Goal: Task Accomplishment & Management: Use online tool/utility

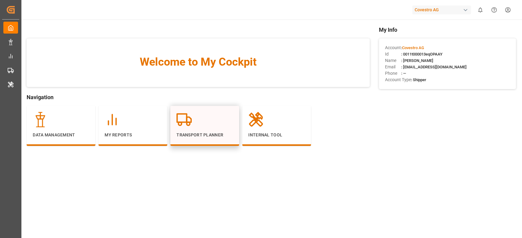
click at [216, 136] on p "Transport Planner" at bounding box center [204, 135] width 57 height 6
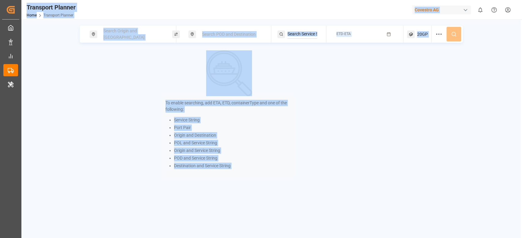
click at [281, 138] on li "Origin and Destination" at bounding box center [233, 135] width 118 height 6
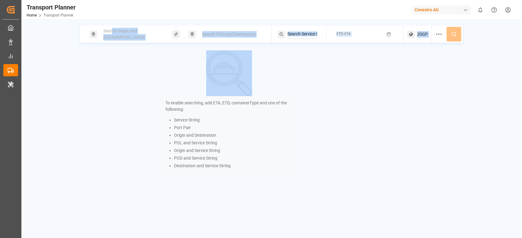
drag, startPoint x: 114, startPoint y: 44, endPoint x: 111, endPoint y: 36, distance: 8.5
click at [111, 36] on div "Search Origin and POL Search POD and Destination ETD-ETA 20GP To enable searchi…" at bounding box center [270, 102] width 499 height 152
click at [111, 36] on span "Search Origin and [GEOGRAPHIC_DATA]" at bounding box center [123, 33] width 41 height 11
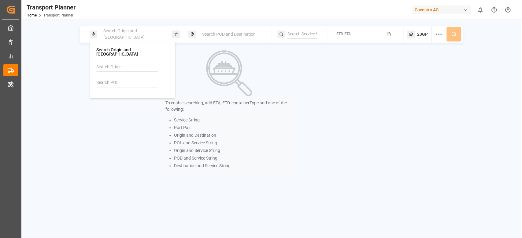
paste input "BEANR"
click at [108, 78] on input "BEANR" at bounding box center [126, 82] width 61 height 9
type input "BEANR"
click at [120, 100] on div "BEANR [GEOGRAPHIC_DATA]" at bounding box center [133, 102] width 59 height 13
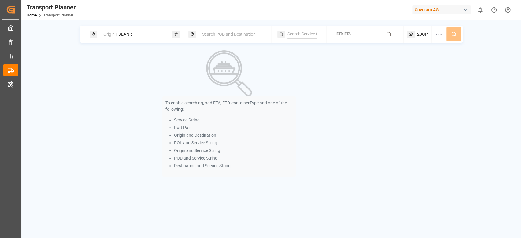
click at [239, 37] on div "Search POD and Destination" at bounding box center [231, 34] width 66 height 11
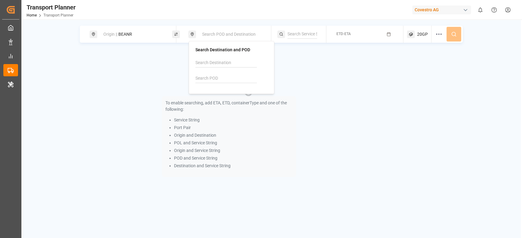
click at [206, 83] on input at bounding box center [225, 78] width 61 height 9
paste input "VNHPP"
type input "VNHPP"
click at [223, 91] on li "VNHPP [PERSON_NAME] [PERSON_NAME][GEOGRAPHIC_DATA]" at bounding box center [232, 102] width 69 height 24
click at [232, 97] on div "VNHPP [PERSON_NAME] [PERSON_NAME][GEOGRAPHIC_DATA]" at bounding box center [232, 101] width 59 height 19
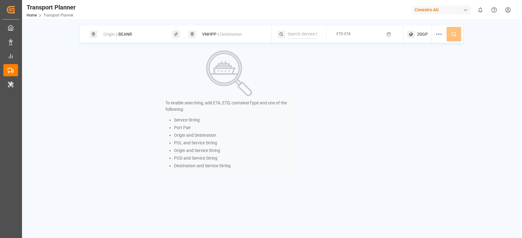
click at [323, 93] on div "To enable searching, add ETA, ETD, containerType and one of the following: Serv…" at bounding box center [229, 113] width 299 height 127
click at [294, 37] on input at bounding box center [302, 34] width 30 height 9
paste input "FP2"
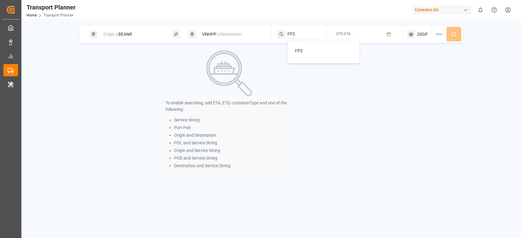
type input "FP2"
click at [308, 51] on div "FP2" at bounding box center [324, 51] width 59 height 6
click at [345, 31] on div "ETD-ETA" at bounding box center [343, 34] width 14 height 6
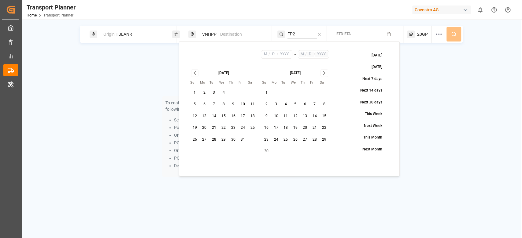
click at [205, 107] on button "6" at bounding box center [204, 105] width 10 height 10
type input "10"
type input "6"
type input "2025"
click at [321, 72] on icon "Go to next month" at bounding box center [324, 72] width 7 height 7
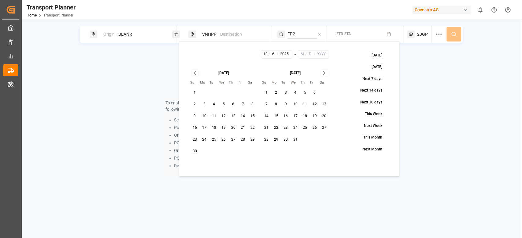
click at [321, 72] on icon "Go to next month" at bounding box center [324, 72] width 7 height 7
click at [325, 145] on div "[DATE] Su Mo Tu We Th Fr Sa 1 2 3 4 5 6 7 8 9 10 11 12 13 14 15 16 17 18 19 20 …" at bounding box center [259, 107] width 148 height 84
click at [323, 139] on button "31" at bounding box center [324, 140] width 10 height 10
type input "1"
type input "31"
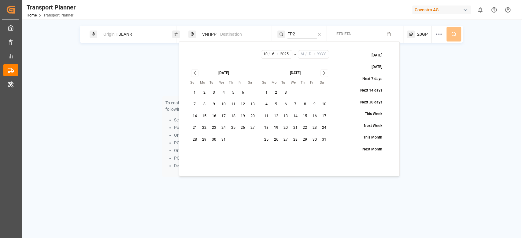
type input "2026"
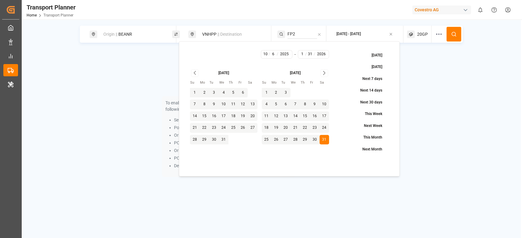
click at [455, 32] on icon at bounding box center [454, 34] width 6 height 6
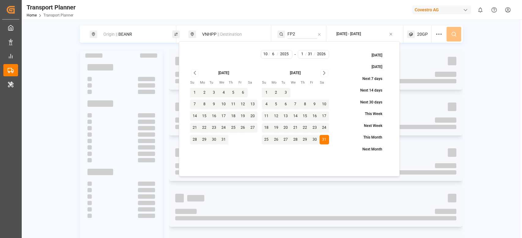
click at [455, 32] on div "Origin || BEANR VNHPP || Destination FP2 [DATE] - [DATE] 20GP" at bounding box center [271, 34] width 383 height 17
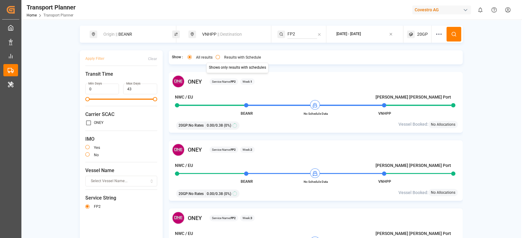
click at [217, 56] on button "Results with Schedule" at bounding box center [217, 57] width 4 height 4
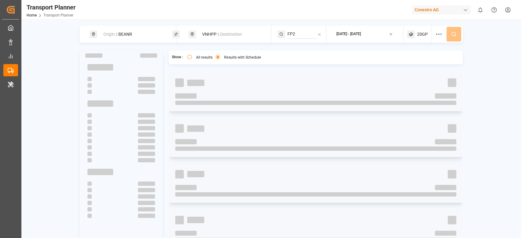
type button "only"
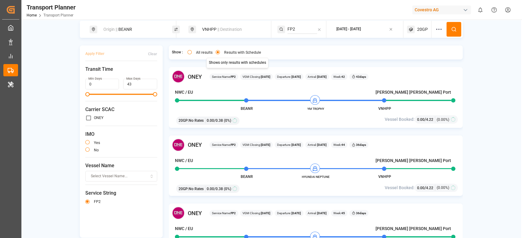
click at [516, 76] on div "Origin || BEANR VNHPP || Destination FP2 [DATE] - [DATE] 20GP Apply Filter Clea…" at bounding box center [270, 139] width 499 height 237
click at [487, 60] on div "Origin || BEANR VNHPP || Destination FP2 [DATE] - [DATE] 20GP Apply Filter Clea…" at bounding box center [270, 139] width 499 height 237
click at [335, 130] on div "[PERSON_NAME] Service Name: FP2 VGM Closing: [DATE] Departure: [DATE] Arrival: …" at bounding box center [316, 162] width 294 height 191
